Goal: Find specific fact: Find specific fact

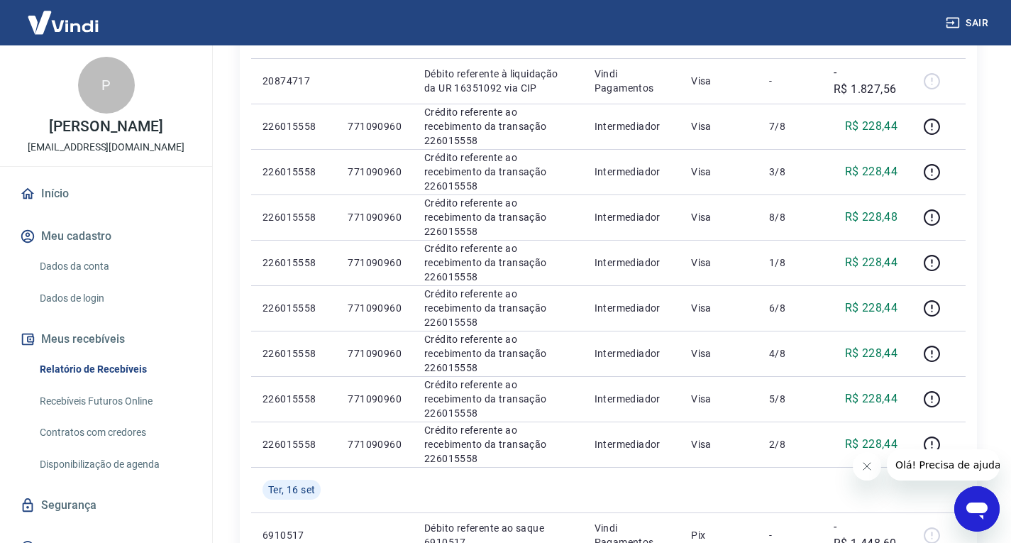
scroll to position [355, 0]
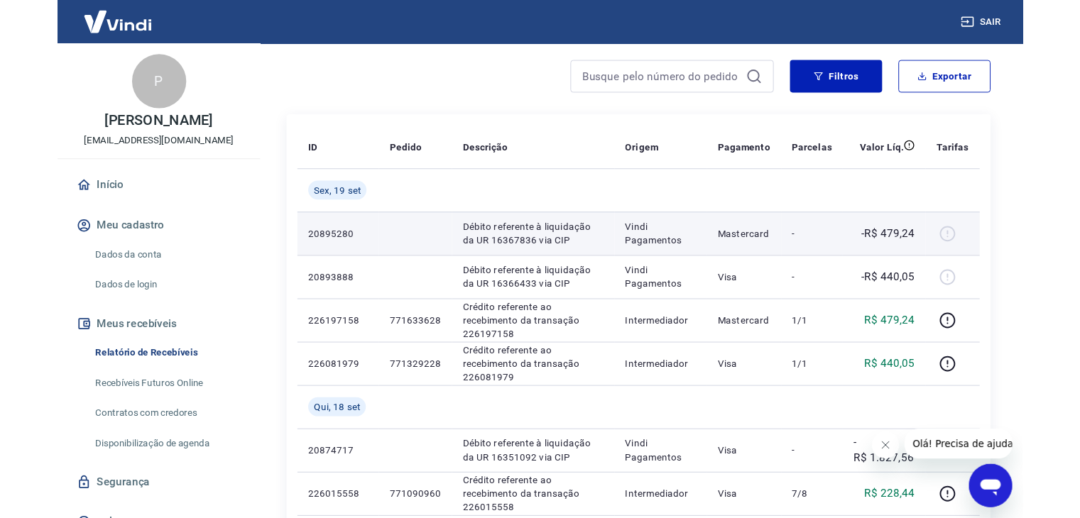
scroll to position [142, 0]
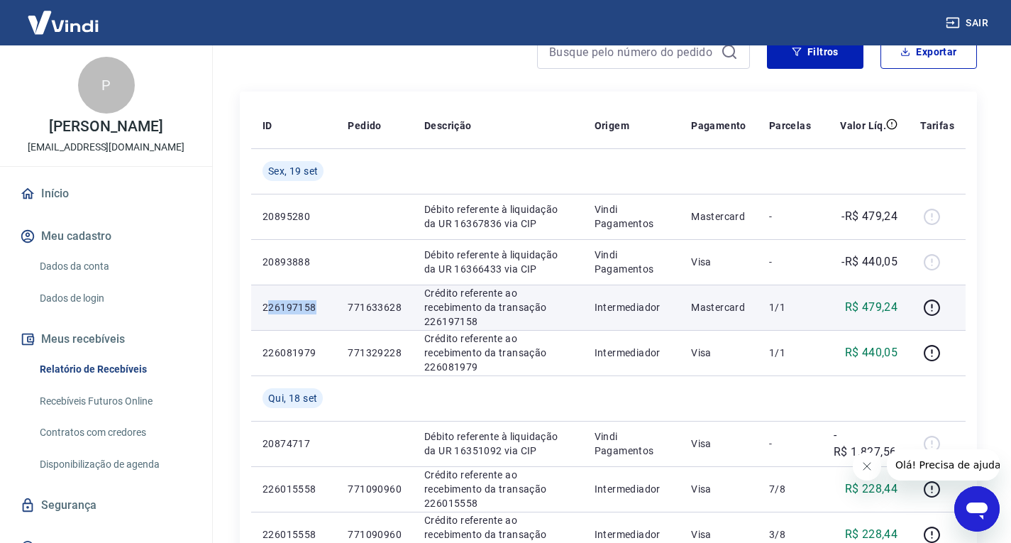
drag, startPoint x: 321, startPoint y: 308, endPoint x: 266, endPoint y: 308, distance: 54.7
click at [266, 308] on p "226197158" at bounding box center [294, 307] width 62 height 14
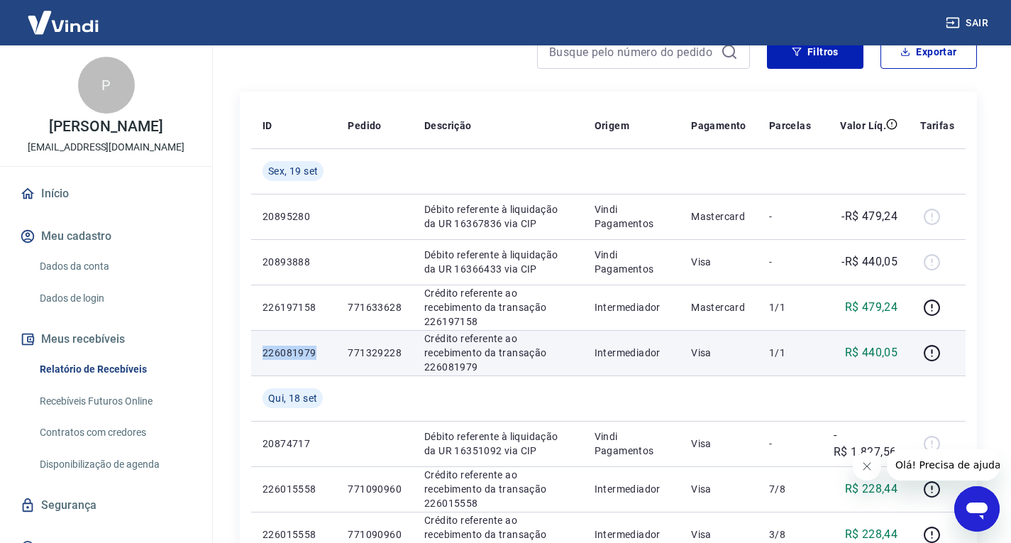
drag, startPoint x: 323, startPoint y: 355, endPoint x: 256, endPoint y: 355, distance: 67.4
click at [256, 355] on td "226081979" at bounding box center [293, 352] width 85 height 45
copy p "226081979"
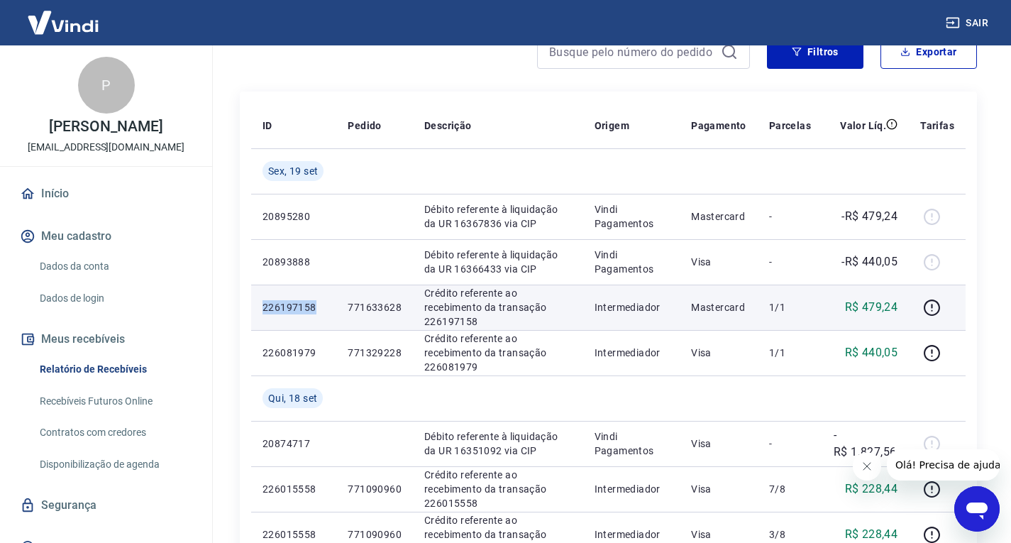
drag, startPoint x: 316, startPoint y: 305, endPoint x: 261, endPoint y: 309, distance: 54.8
click at [261, 309] on td "226197158" at bounding box center [293, 307] width 85 height 45
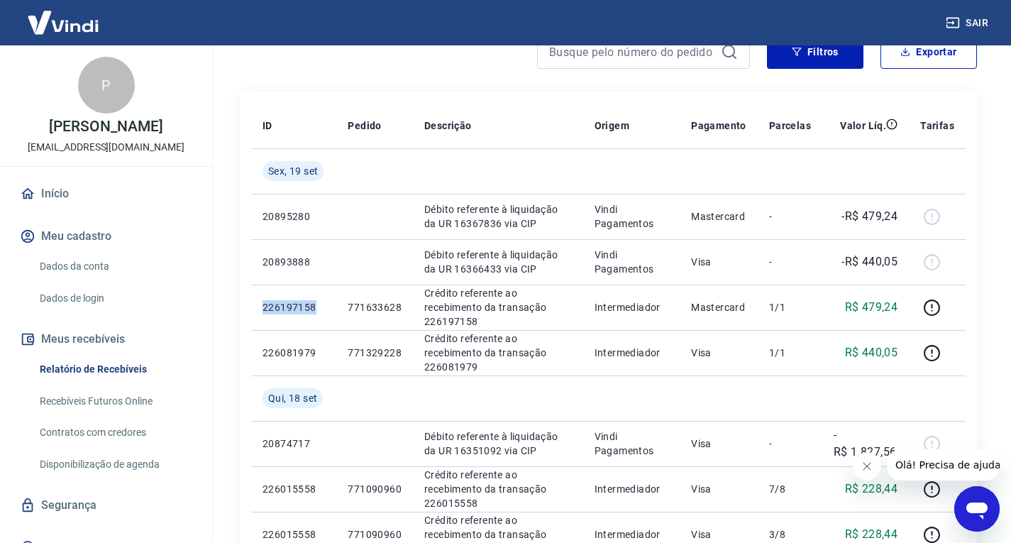
copy p "226197158"
